Goal: Task Accomplishment & Management: Manage account settings

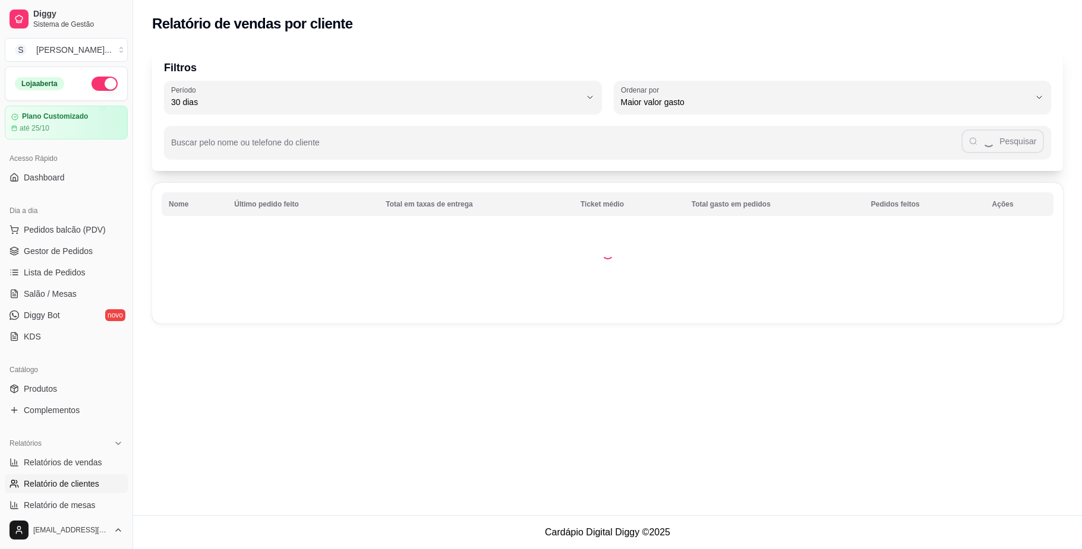
select select "30"
select select "HIGHEST_TOTAL_SPENT_WITH_ORDERS"
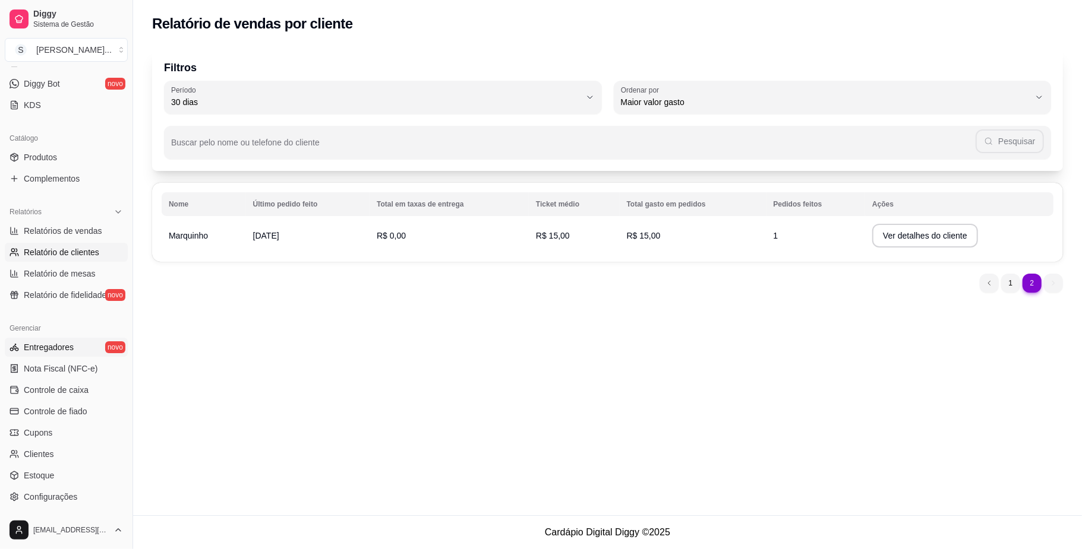
click at [69, 340] on link "Entregadores novo" at bounding box center [66, 347] width 123 height 19
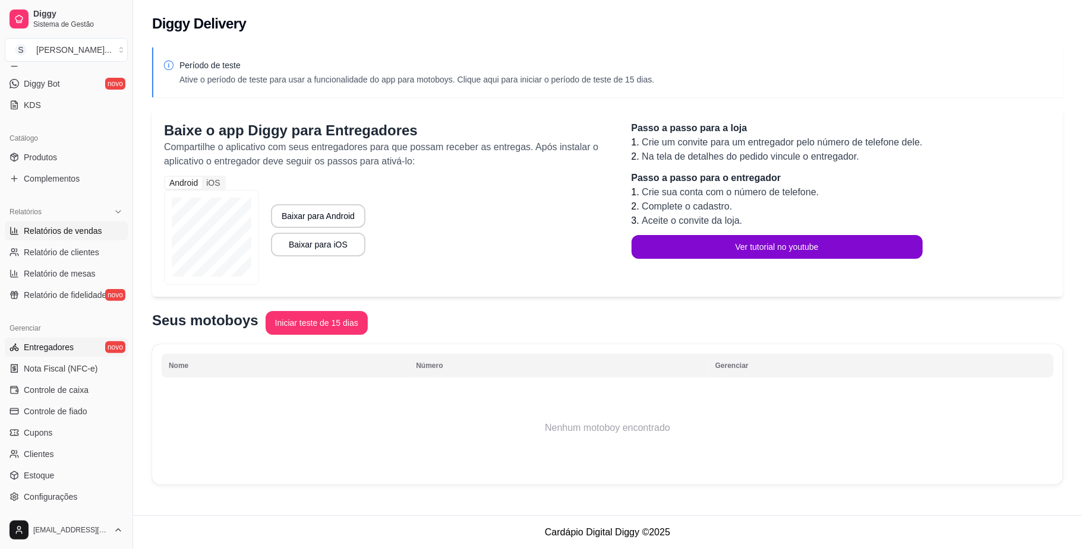
click at [77, 240] on link "Relatórios de vendas" at bounding box center [66, 231] width 123 height 19
select select "ALL"
select select "0"
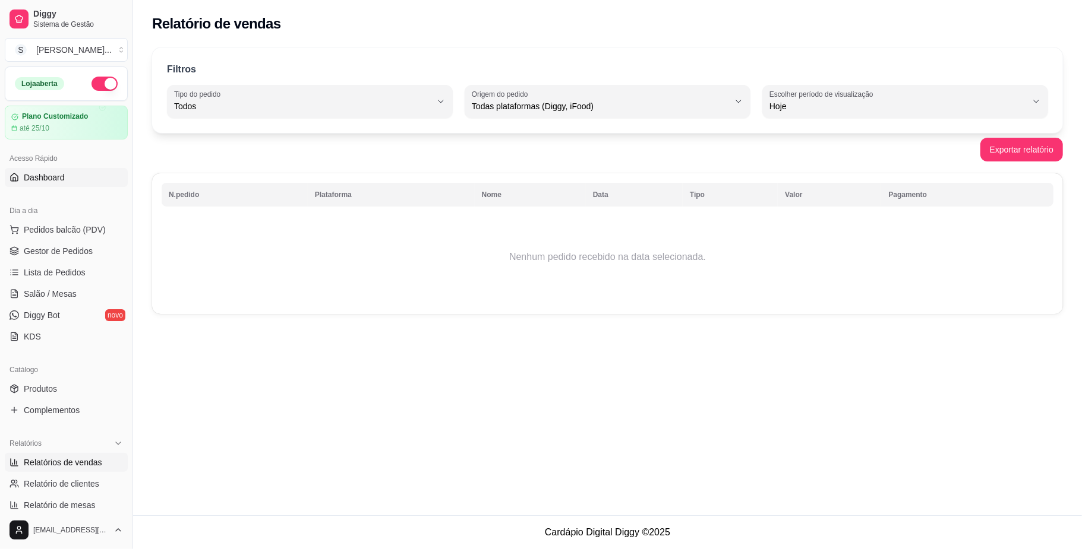
click at [63, 174] on span "Dashboard" at bounding box center [44, 178] width 41 height 12
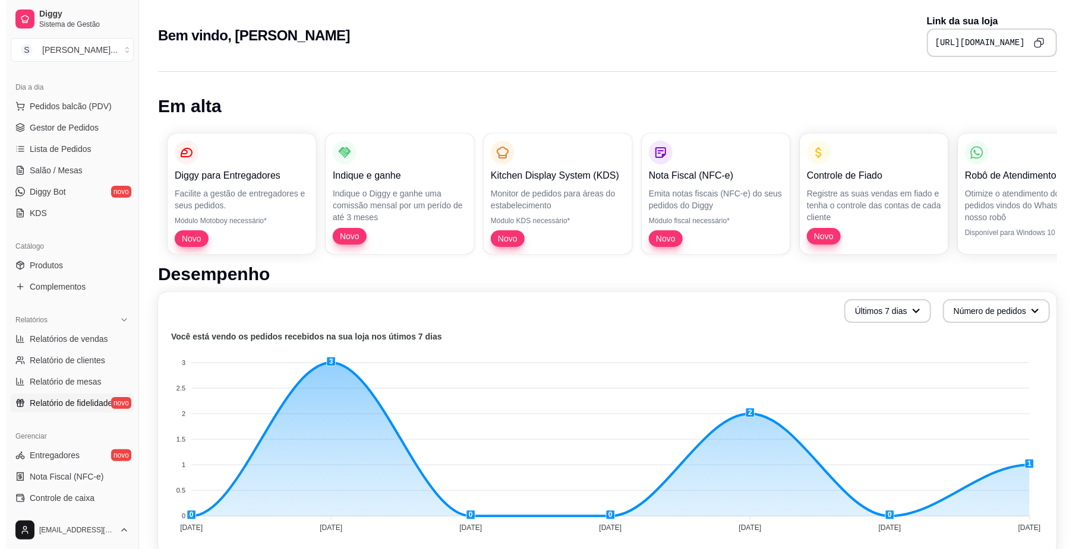
scroll to position [122, 0]
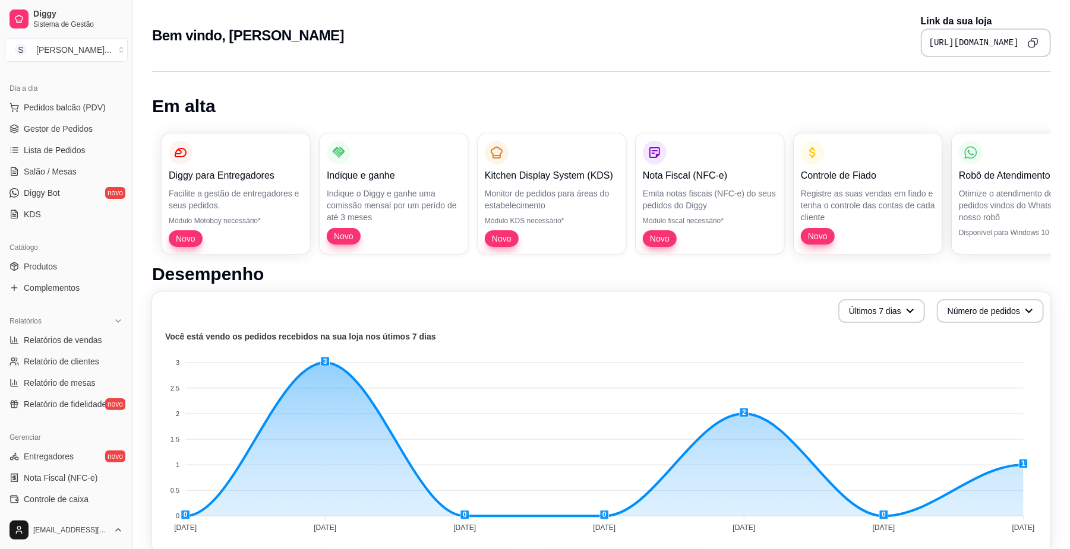
click at [62, 118] on ul "Pedidos balcão (PDV) Gestor de Pedidos Lista de Pedidos Salão / Mesas Diggy Bot…" at bounding box center [66, 161] width 123 height 126
click at [58, 113] on span "Pedidos balcão (PDV)" at bounding box center [65, 108] width 82 height 12
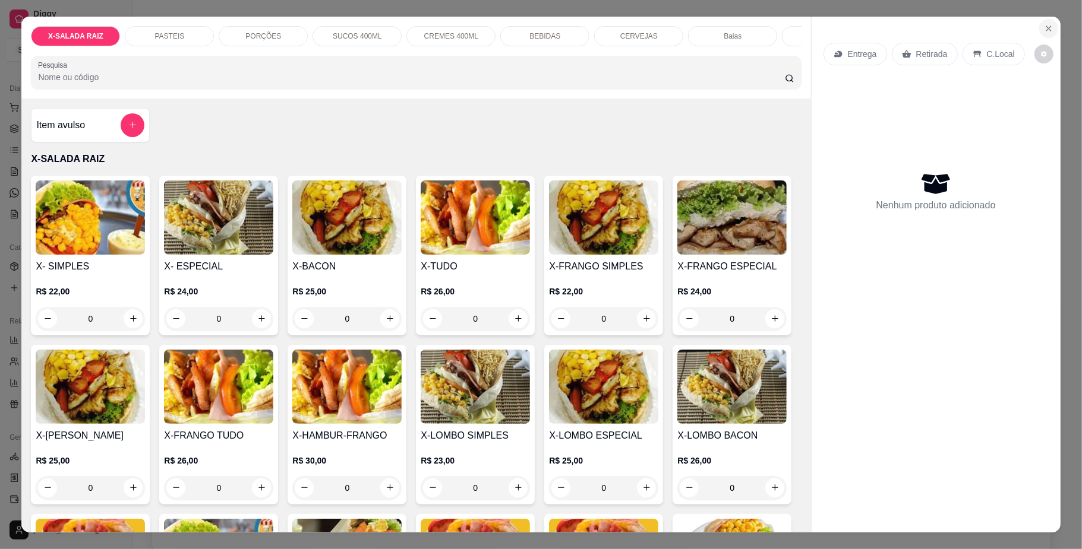
click at [1039, 27] on button "Close" at bounding box center [1048, 28] width 19 height 19
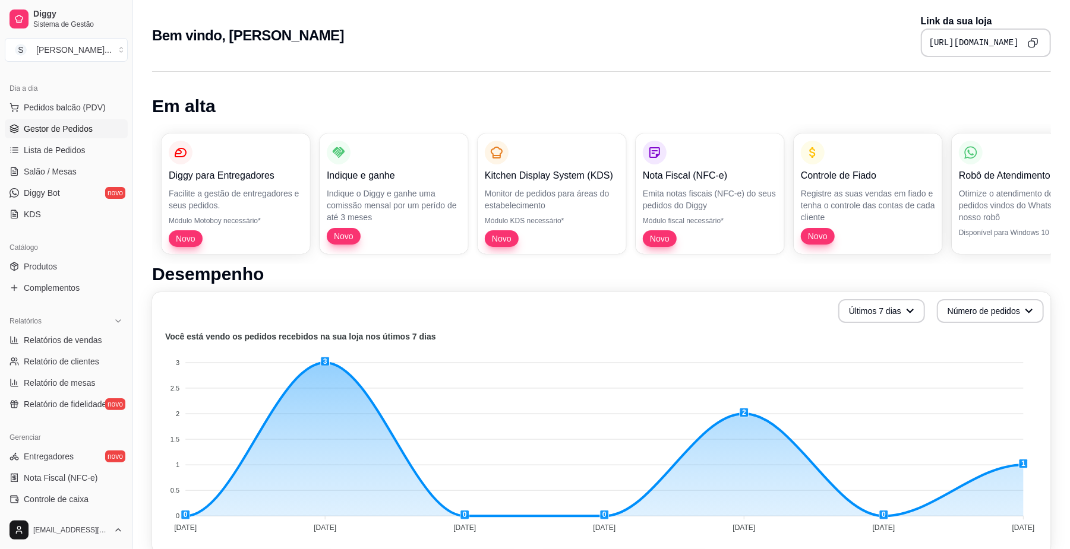
click at [68, 125] on span "Gestor de Pedidos" at bounding box center [58, 129] width 69 height 12
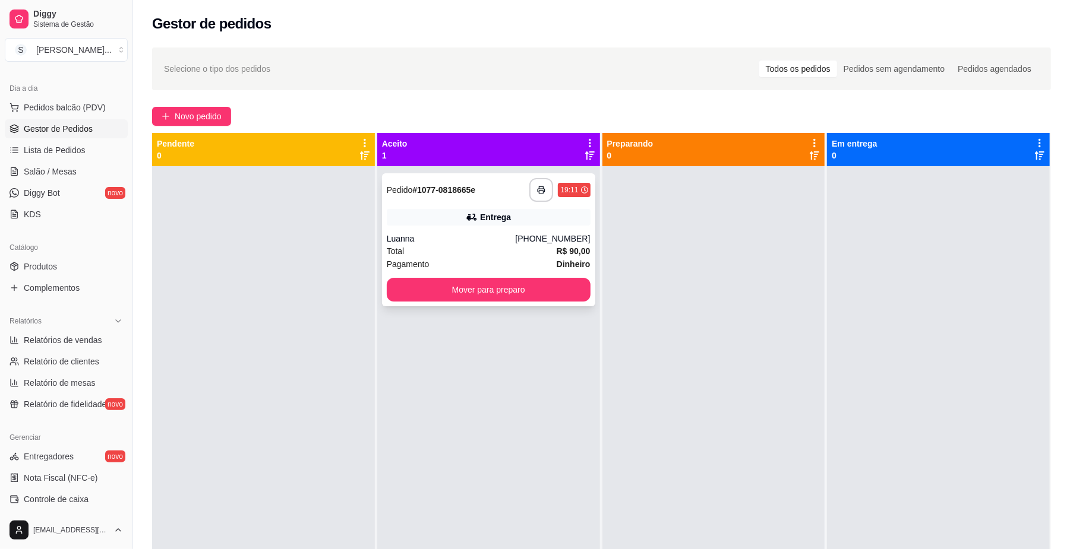
click at [480, 221] on div "Entrega" at bounding box center [495, 217] width 31 height 12
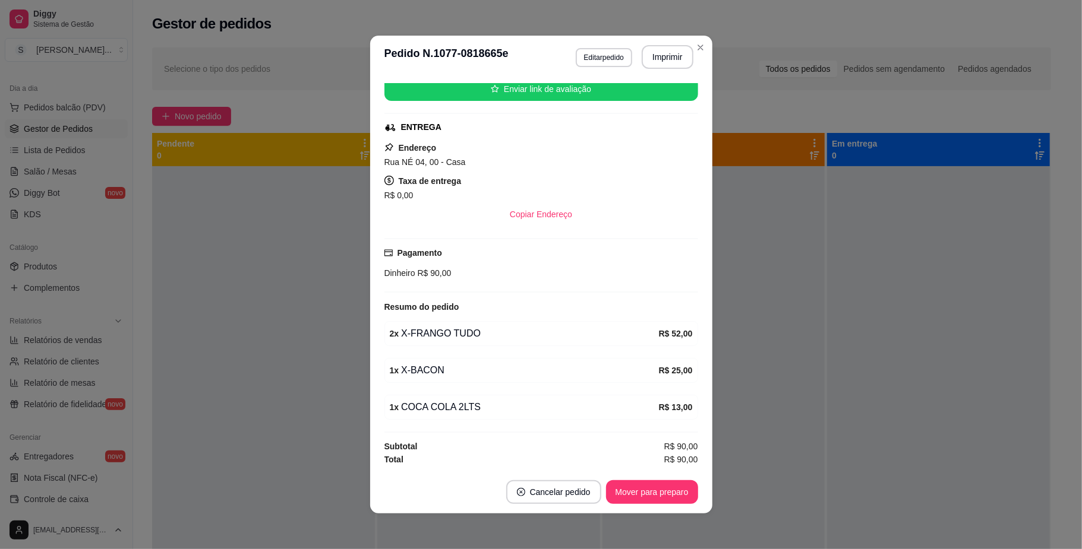
scroll to position [2, 0]
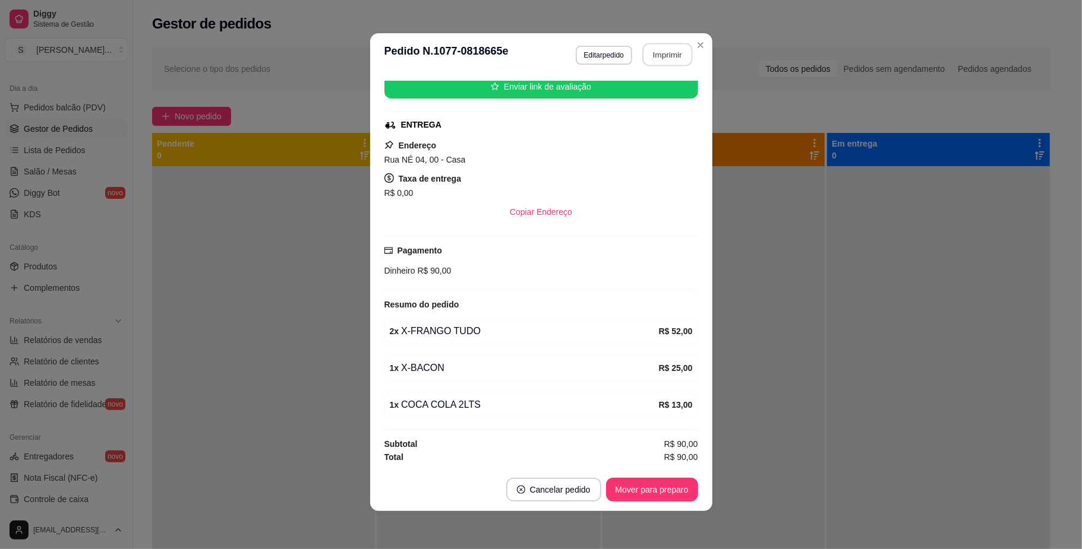
click at [659, 49] on button "Imprimir" at bounding box center [667, 54] width 50 height 23
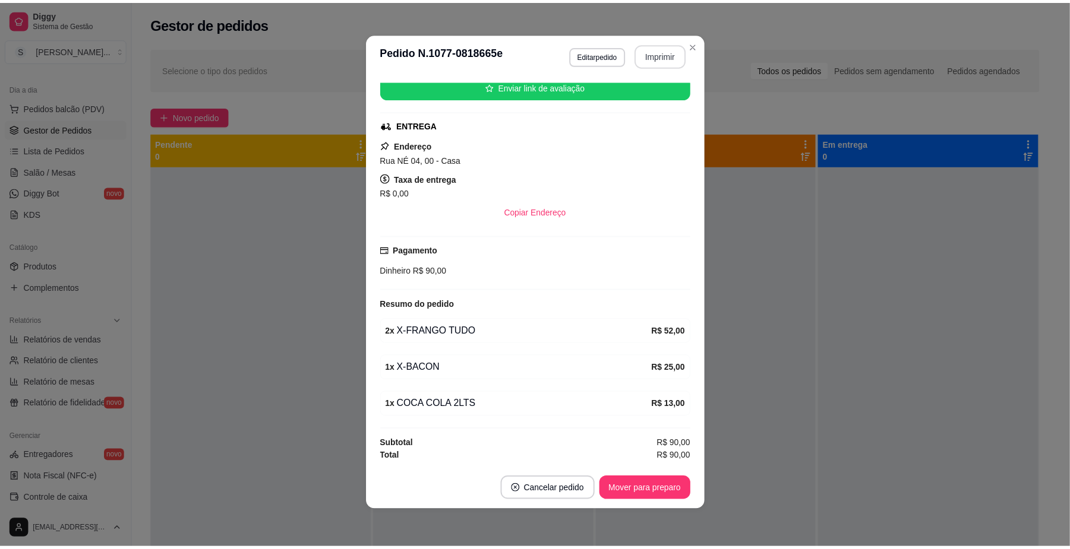
scroll to position [0, 0]
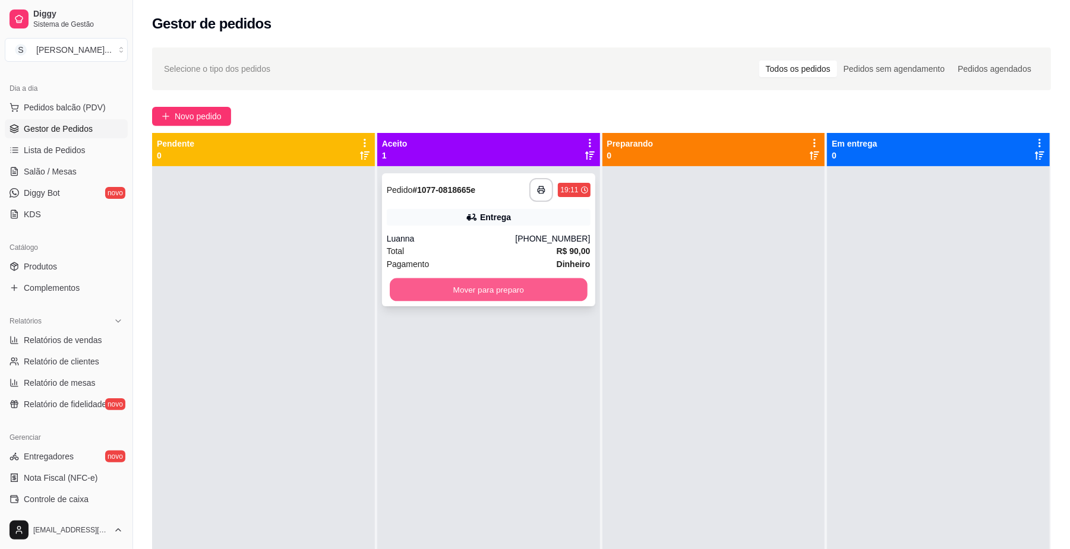
click at [527, 298] on button "Mover para preparo" at bounding box center [488, 290] width 197 height 23
